Goal: Information Seeking & Learning: Learn about a topic

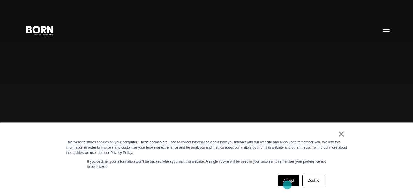
click at [287, 185] on link "Accept" at bounding box center [288, 181] width 21 height 12
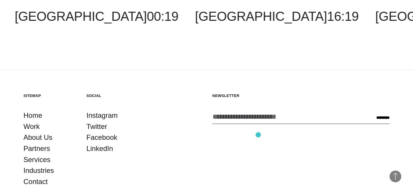
scroll to position [1460, 0]
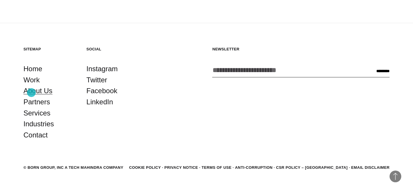
click at [31, 93] on link "About Us" at bounding box center [37, 90] width 29 height 11
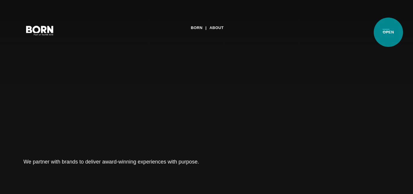
click at [389, 33] on button "Primary Menu" at bounding box center [386, 30] width 14 height 12
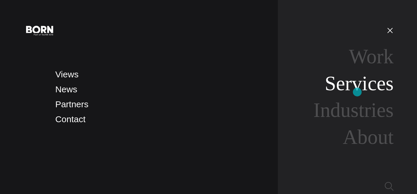
click at [357, 88] on link "Services" at bounding box center [359, 83] width 69 height 23
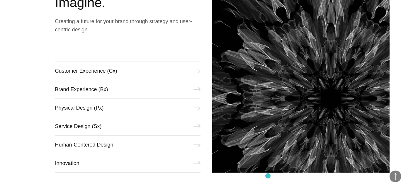
scroll to position [237, 0]
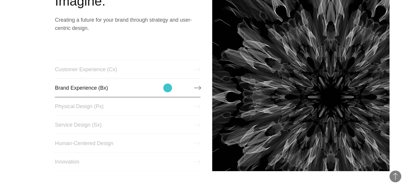
click at [168, 88] on link "Brand Experience (Bx)" at bounding box center [128, 88] width 146 height 19
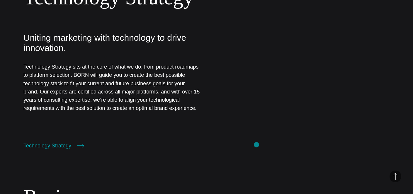
scroll to position [546, 0]
